Goal: Navigation & Orientation: Find specific page/section

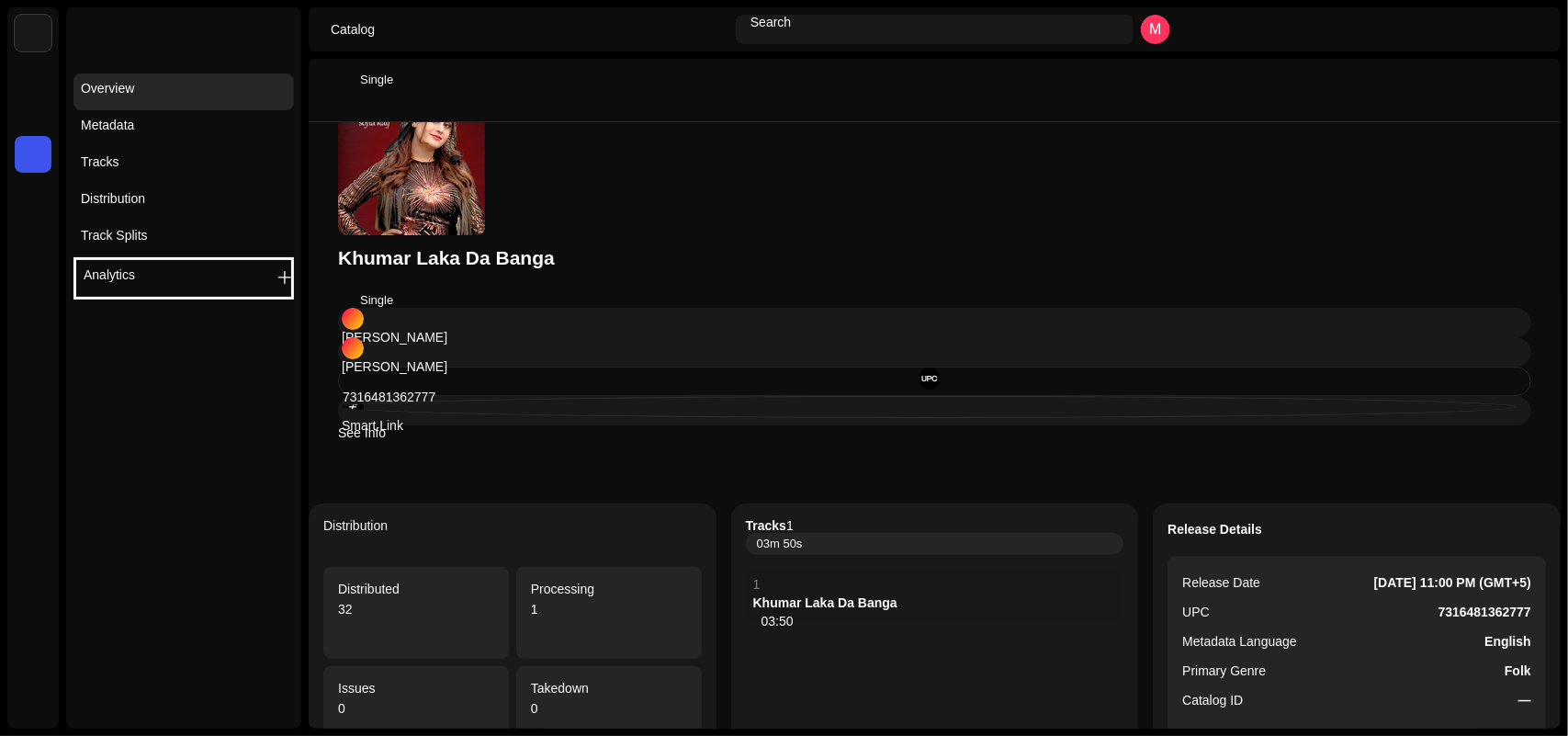
click at [805, 221] on div "[PERSON_NAME] Da Banga Single [PERSON_NAME] [PERSON_NAME] 7316481362777 Smart L…" at bounding box center [935, 264] width 1193 height 352
click at [33, 100] on span at bounding box center [33, 100] width 0 height 0
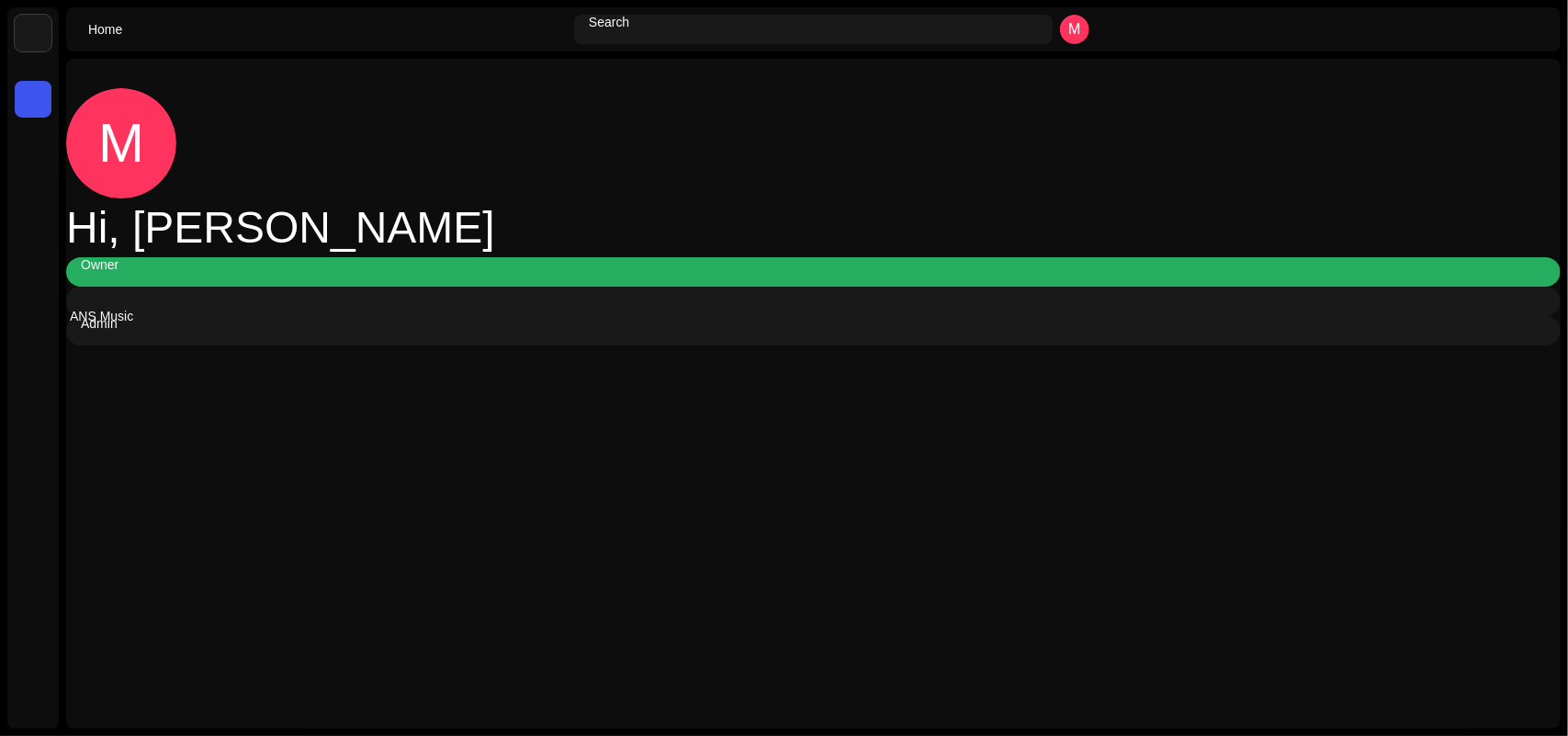
click at [33, 100] on span at bounding box center [33, 100] width 0 height 0
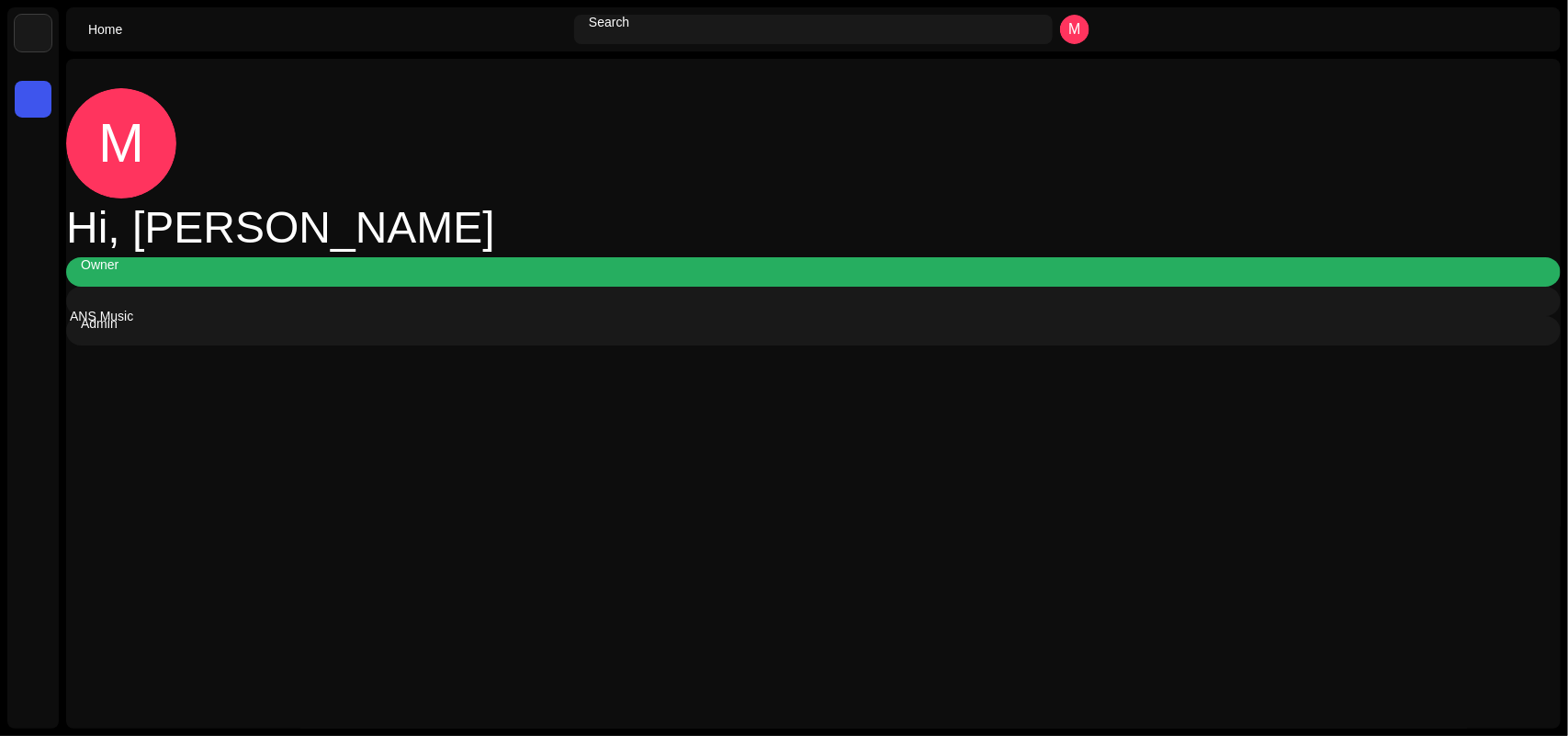
click at [33, 100] on span at bounding box center [33, 100] width 0 height 0
click at [618, 167] on div "M Hi, [PERSON_NAME] Owner ANS Music Admin" at bounding box center [813, 217] width 1495 height 257
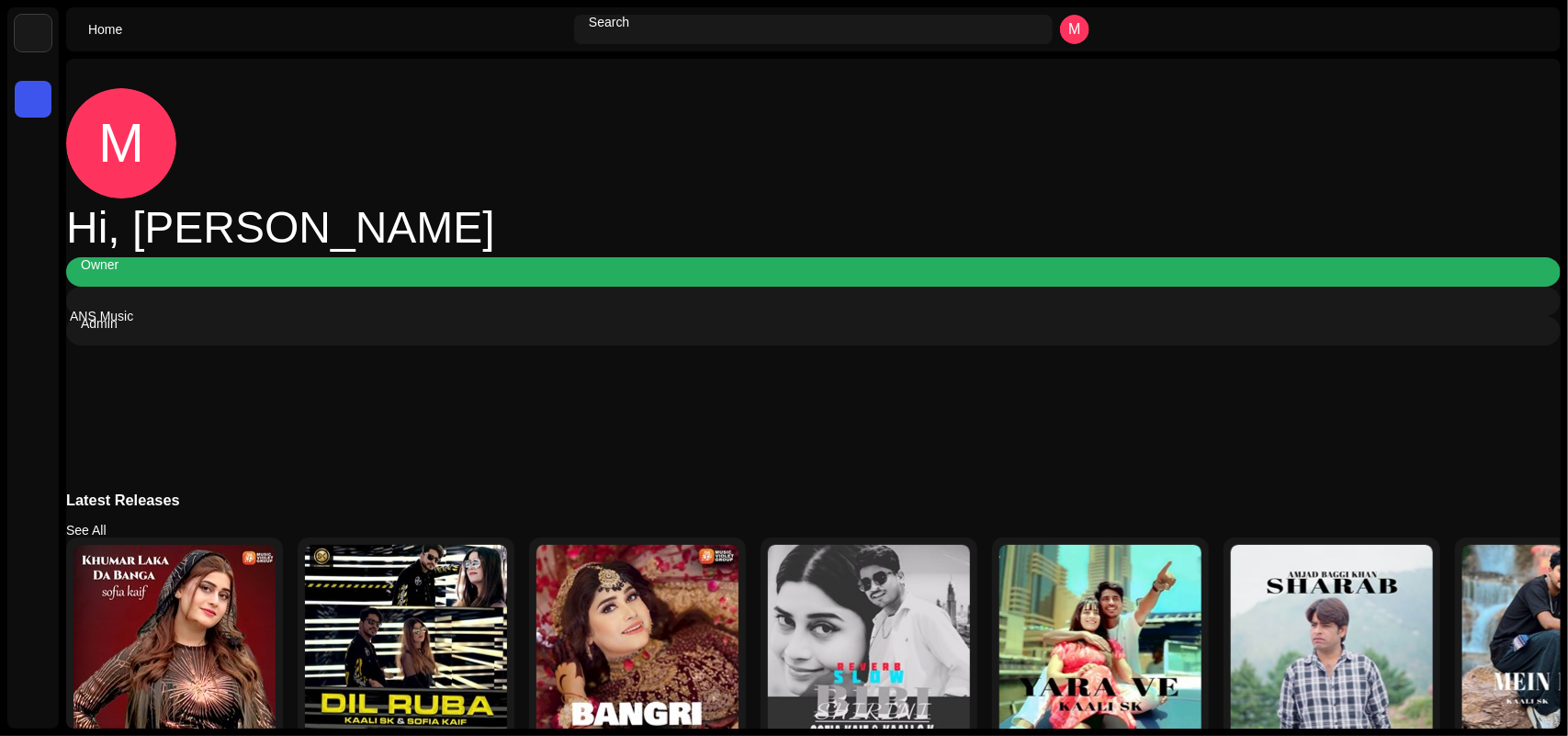
click at [910, 245] on div "M Hi, [PERSON_NAME] Owner ANS Music Admin Latest Releases See All [PERSON_NAME]…" at bounding box center [813, 436] width 1495 height 754
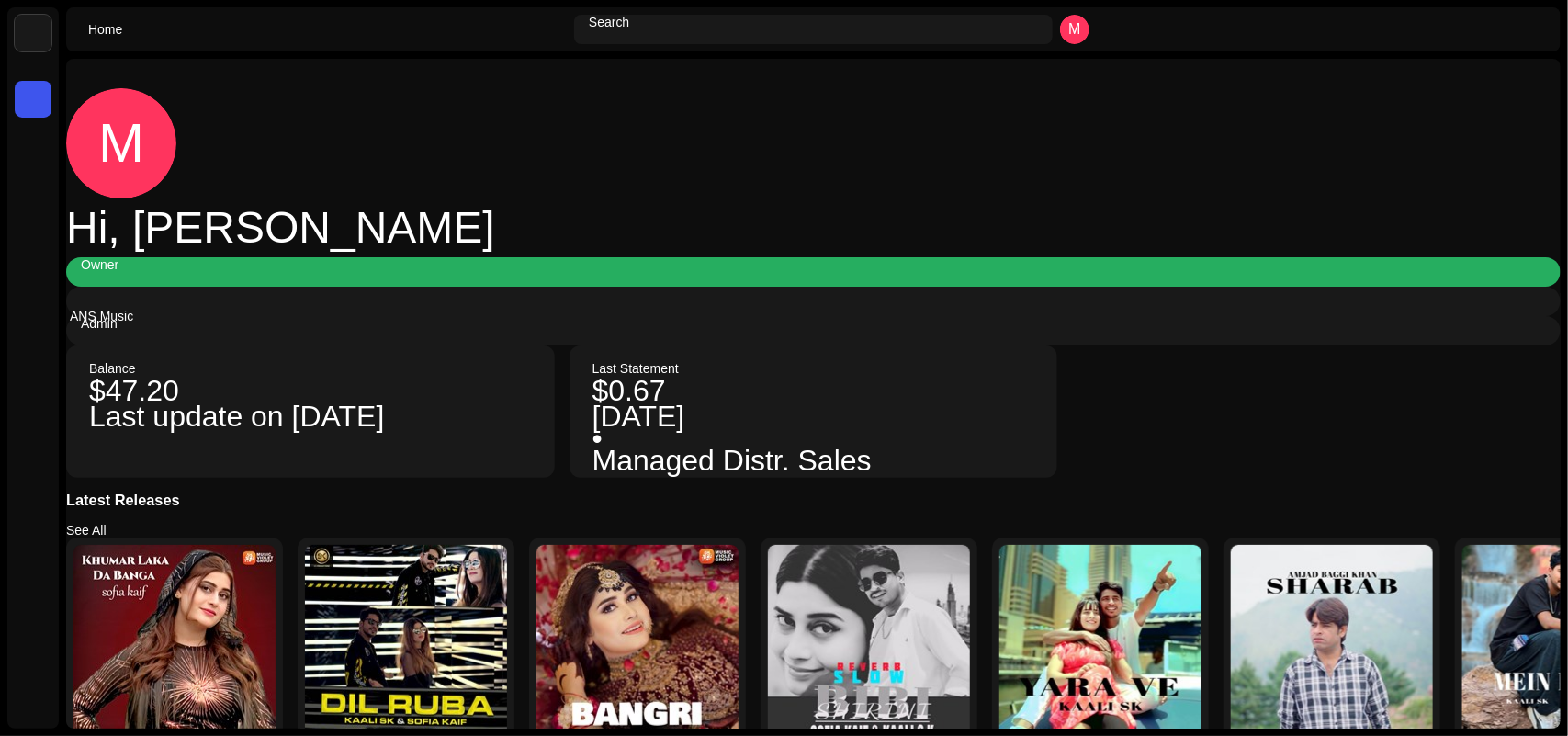
click at [910, 245] on div "M Hi, [PERSON_NAME] Owner ANS Music Admin Balance $47.20 Last update on [DATE] …" at bounding box center [813, 436] width 1495 height 754
click at [910, 245] on div "M Hi, [PERSON_NAME] Owner ANS Music Admin Balance $47.67 Last update on [DATE] …" at bounding box center [813, 436] width 1495 height 754
